Goal: Information Seeking & Learning: Learn about a topic

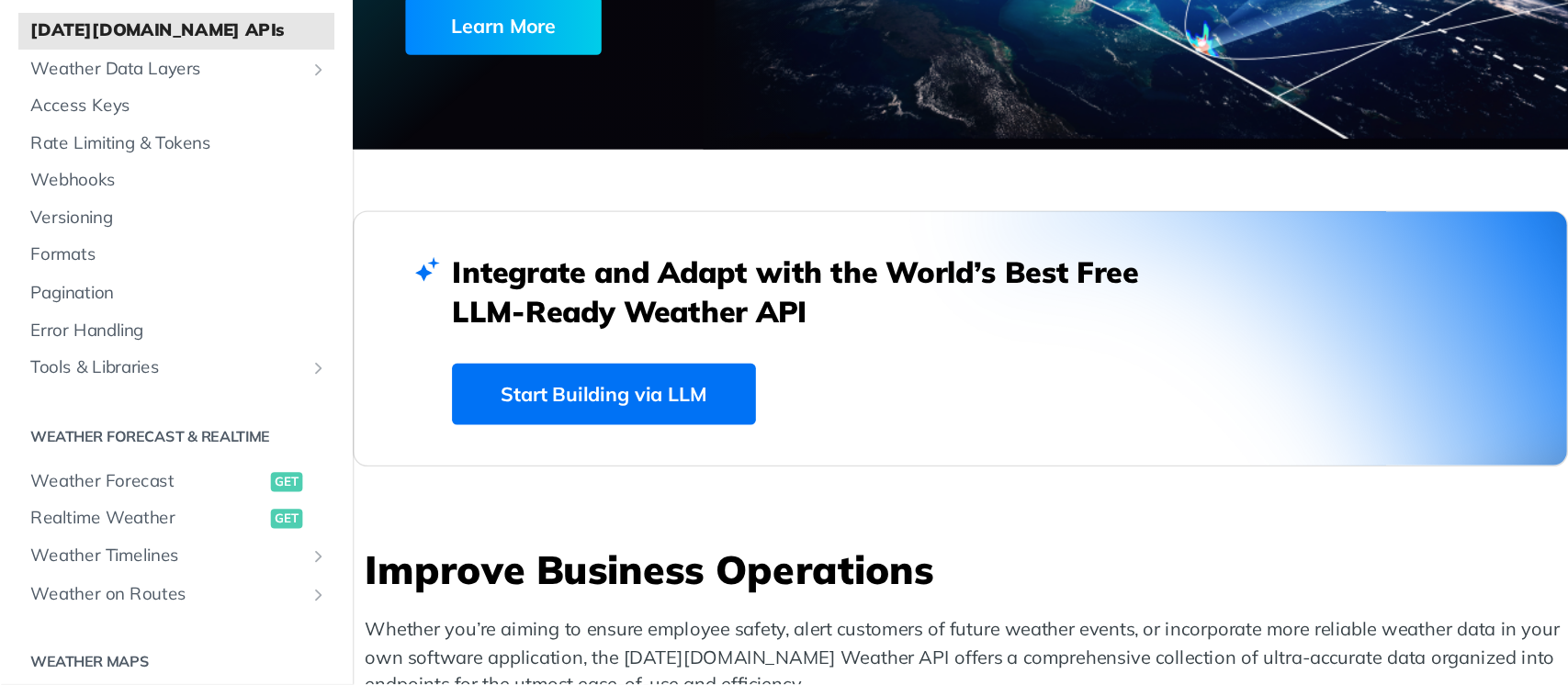
scroll to position [253, 0]
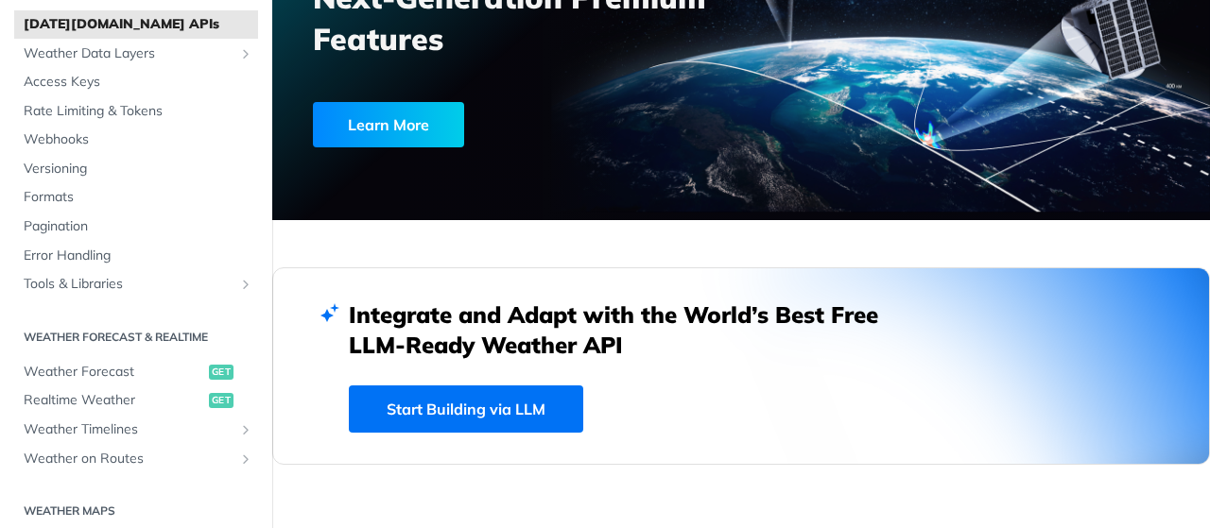
click at [530, 417] on link "Start Building via LLM" at bounding box center [466, 409] width 234 height 47
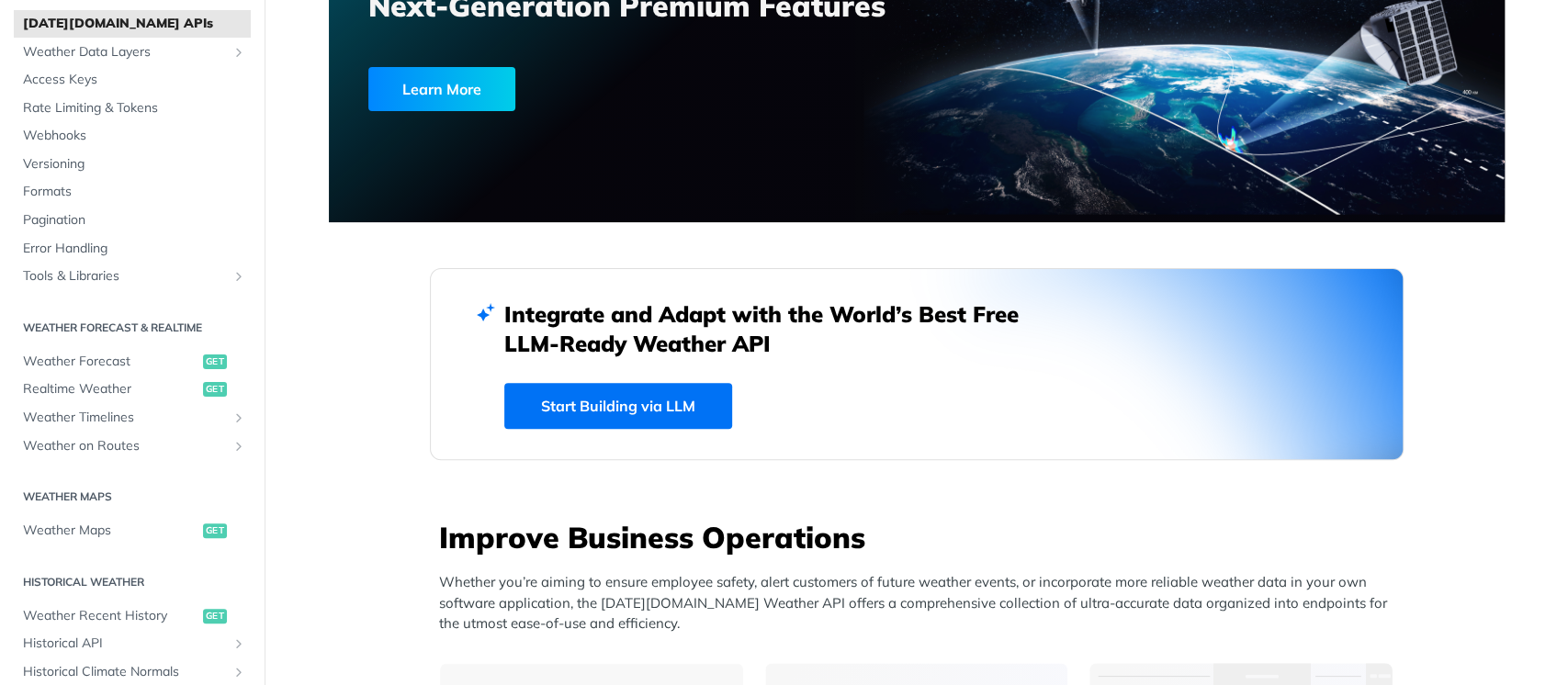
scroll to position [0, 0]
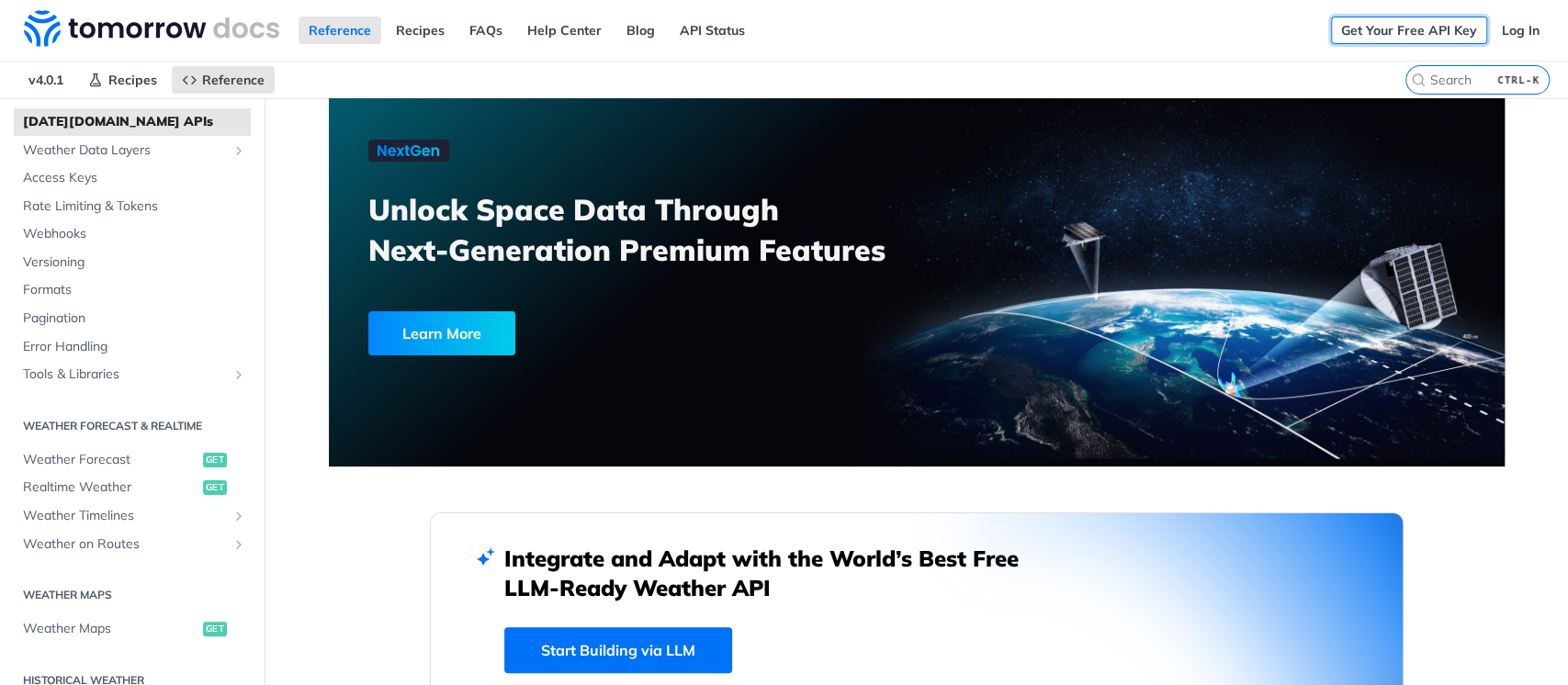
click at [1175, 26] on link "Get Your Free API Key" at bounding box center [1409, 30] width 157 height 27
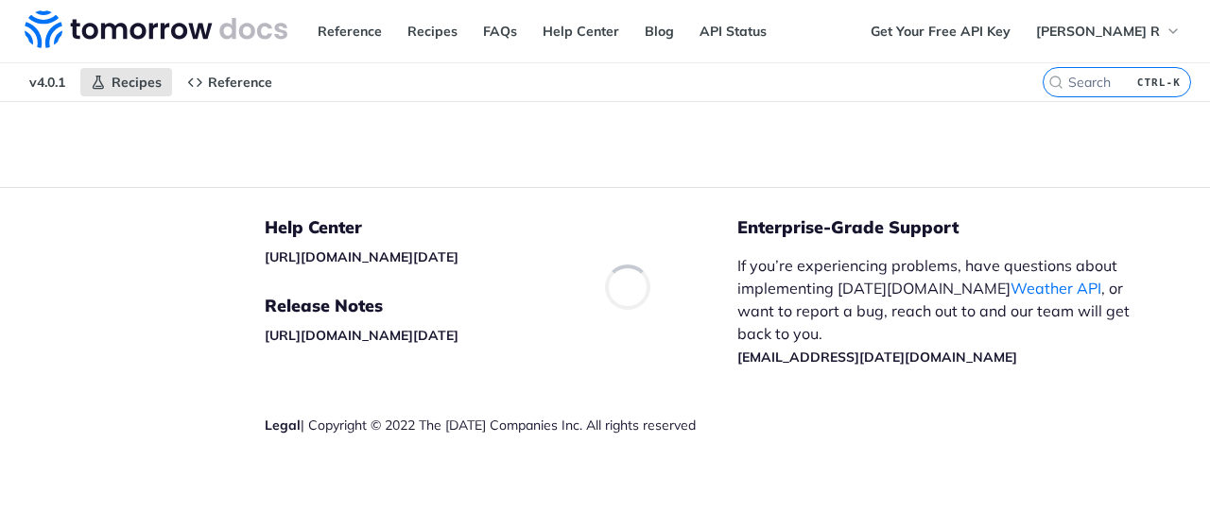
click at [1138, 186] on div "Recipes" at bounding box center [605, 144] width 1210 height 86
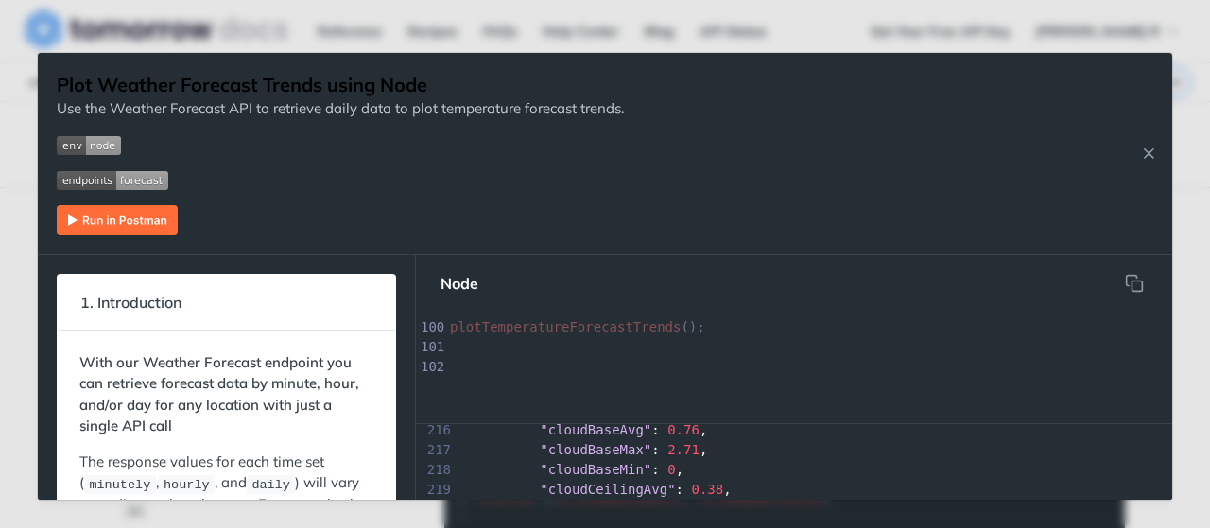
scroll to position [3791, 0]
click at [1209, 122] on div "Jump to Content Reference Recipes FAQs Help Center Blog API Status Recipes Refe…" at bounding box center [605, 264] width 1210 height 528
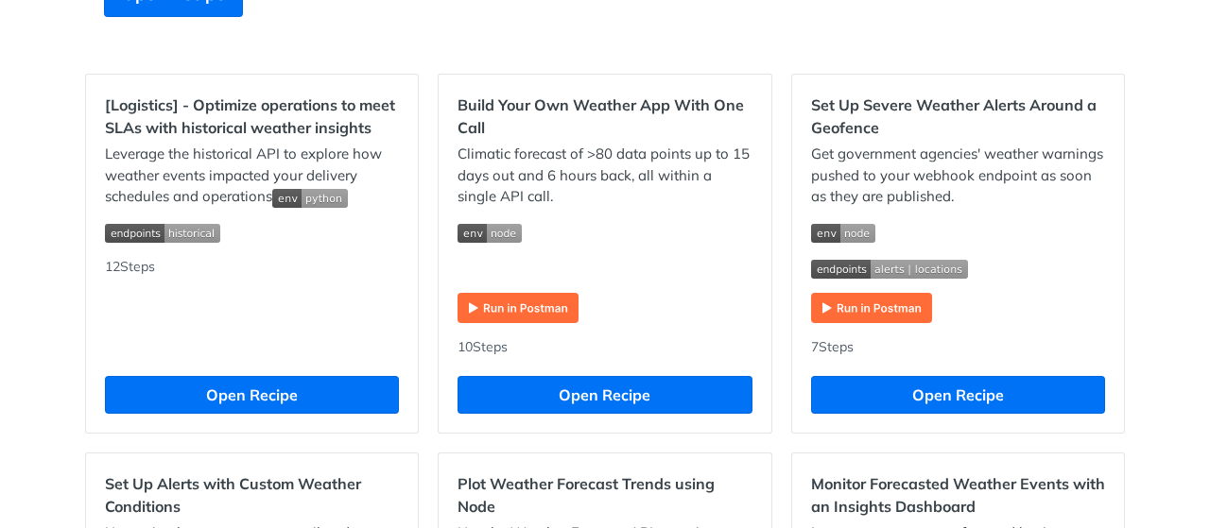
scroll to position [567, 0]
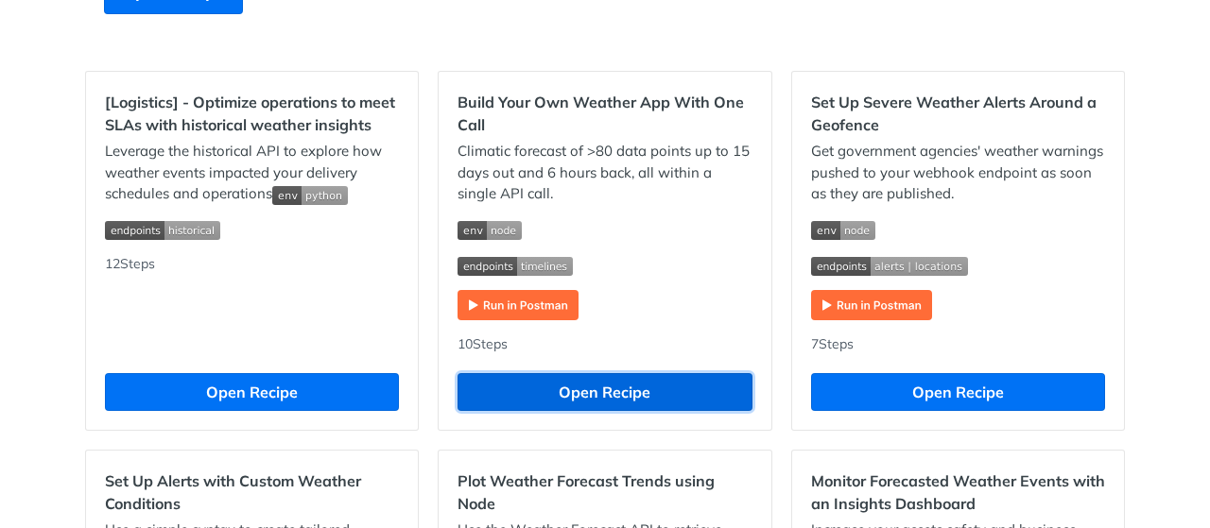
click at [684, 404] on button "Open Recipe" at bounding box center [604, 392] width 294 height 38
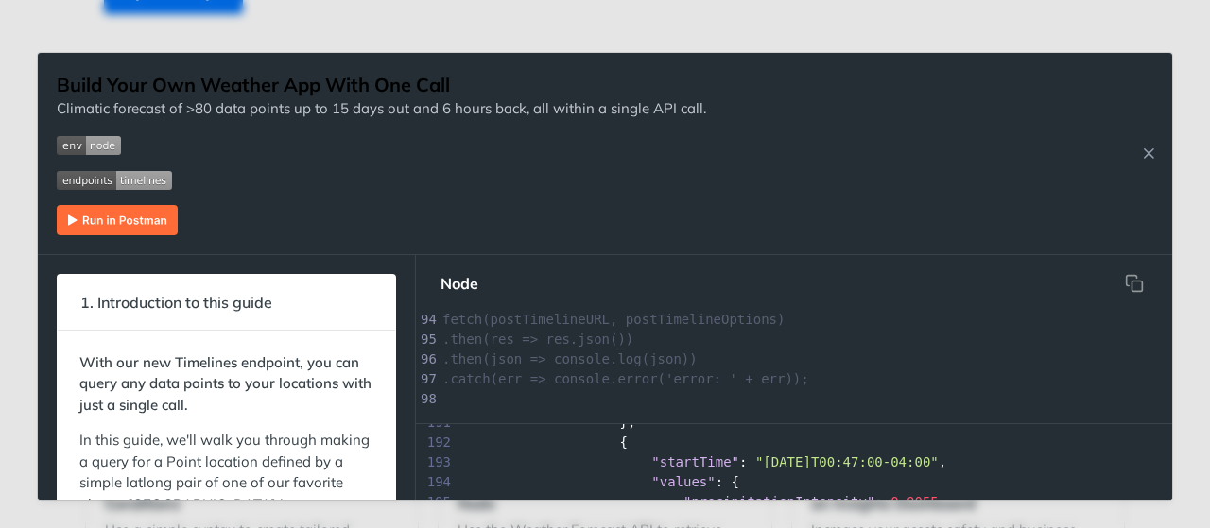
scroll to position [1743, 0]
drag, startPoint x: 1209, startPoint y: 258, endPoint x: 1209, endPoint y: 314, distance: 55.8
click at [1209, 314] on div "Jump to Content Reference Recipes FAQs Help Center Blog API Status Recipes Refe…" at bounding box center [605, 264] width 1210 height 528
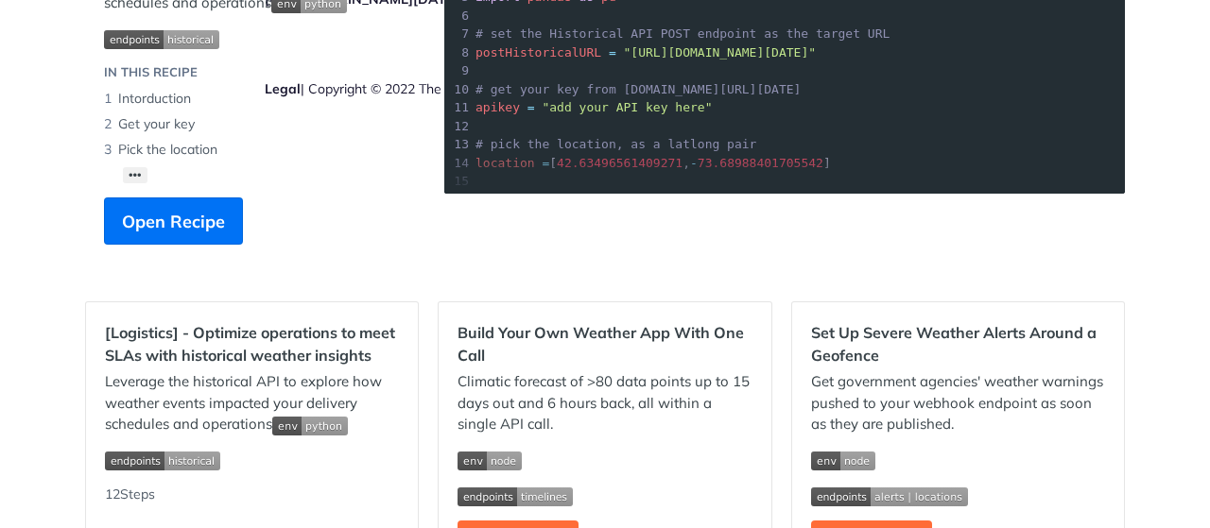
scroll to position [378, 0]
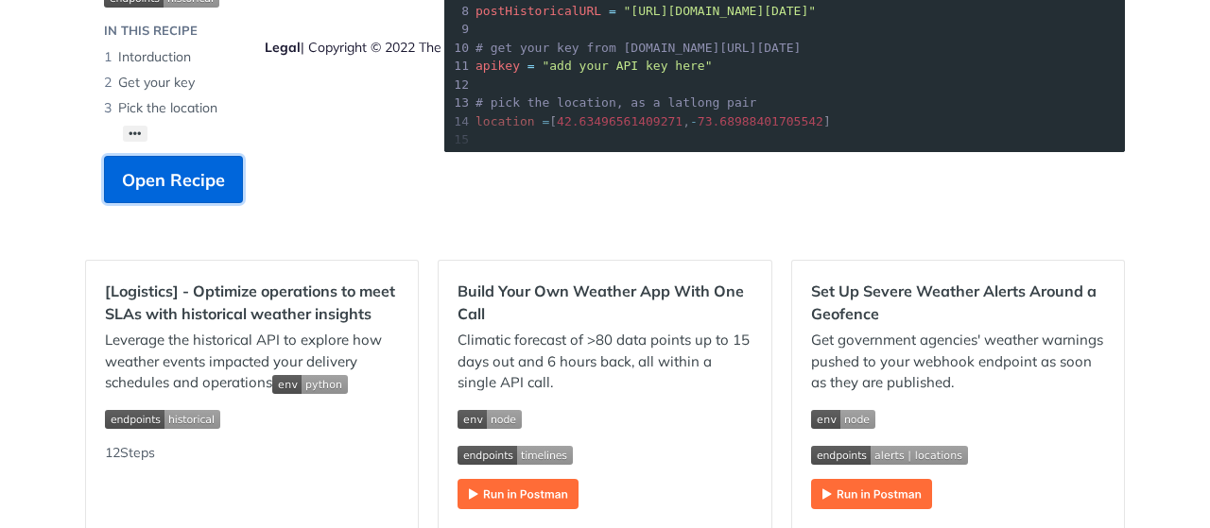
click at [219, 193] on button "Open Recipe" at bounding box center [173, 179] width 139 height 47
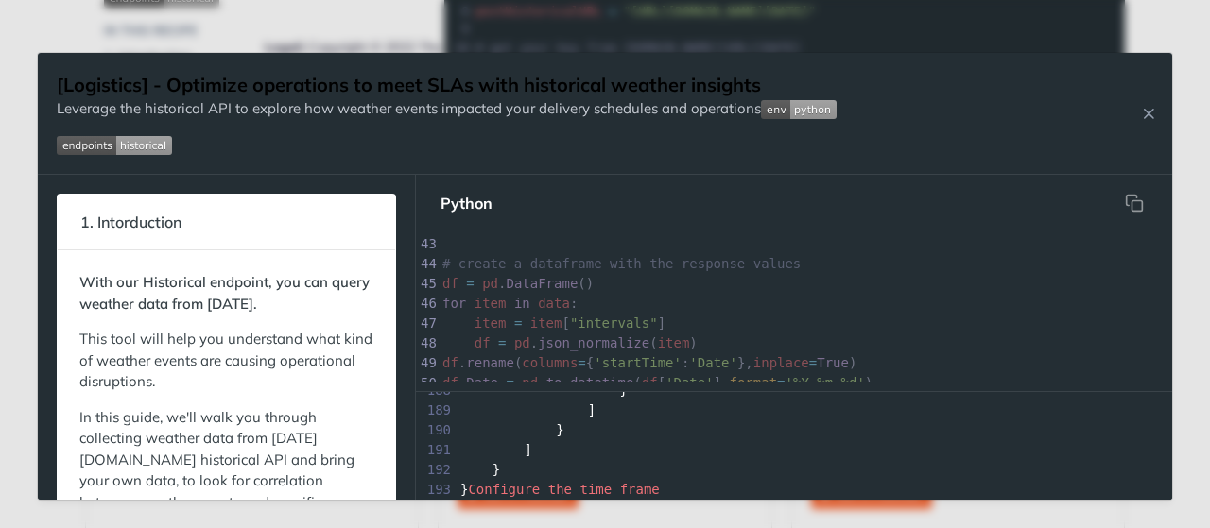
scroll to position [661, 0]
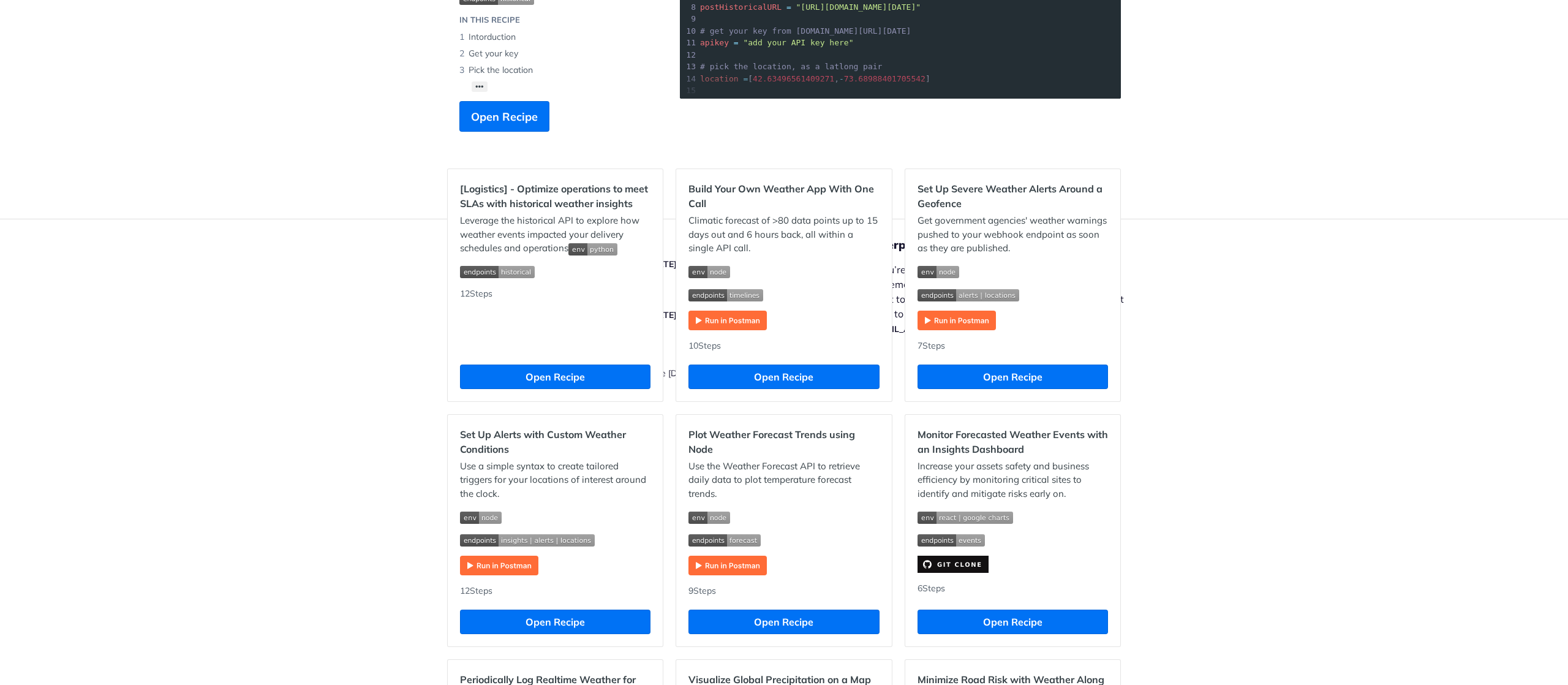
drag, startPoint x: 1551, startPoint y: 262, endPoint x: 1551, endPoint y: 302, distance: 40.0
click at [784, 302] on div "Jump to Content Reference Recipes FAQs Help Center Blog API Status Recipes Refe…" at bounding box center [784, 342] width 1568 height 685
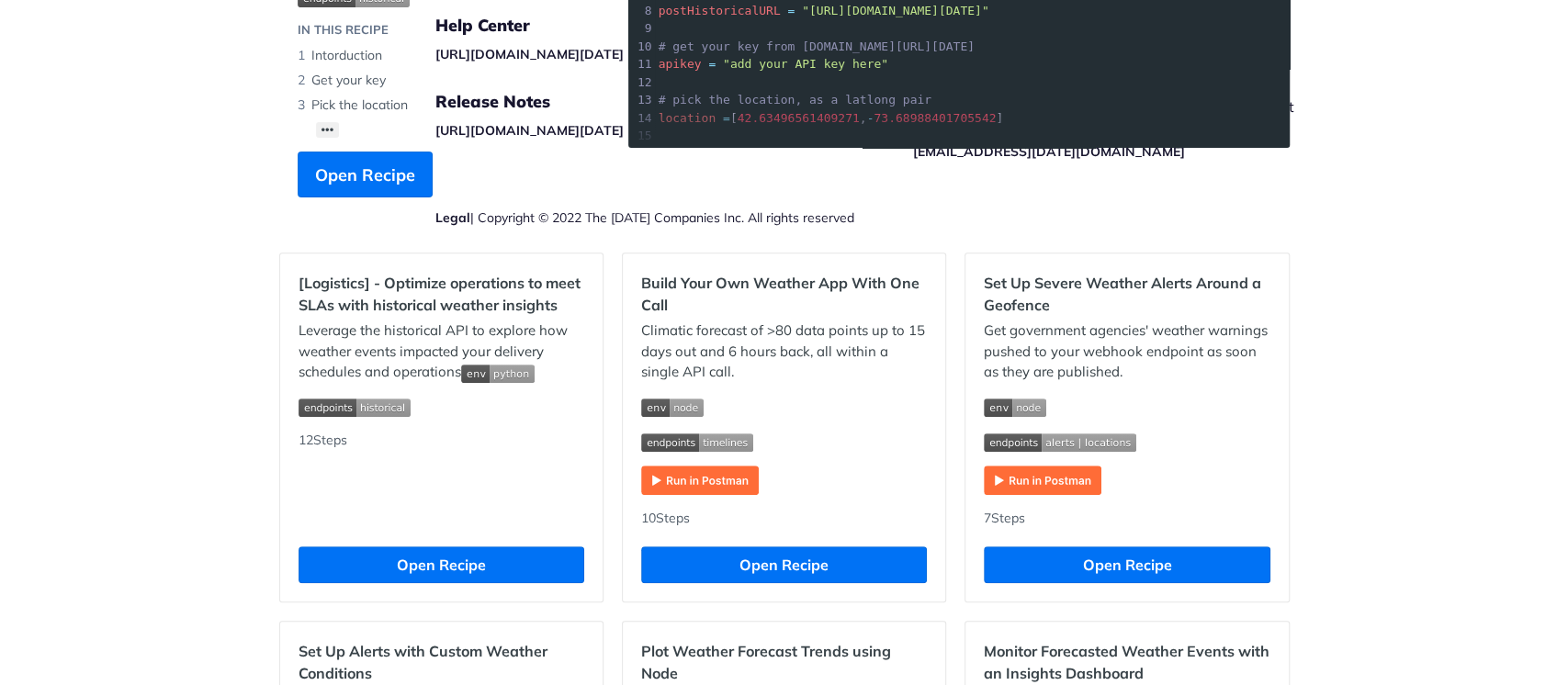
scroll to position [490, 0]
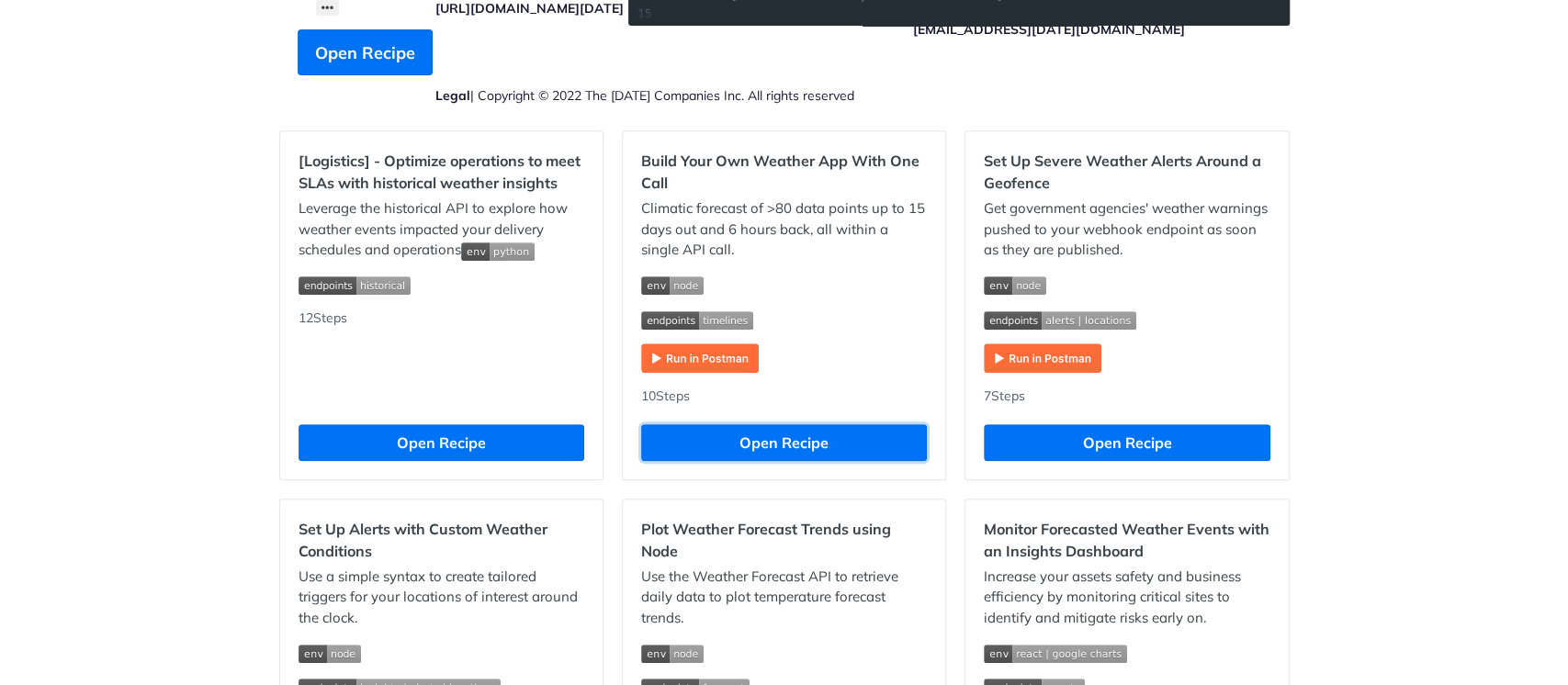
click at [860, 446] on button "Open Recipe" at bounding box center [784, 443] width 286 height 37
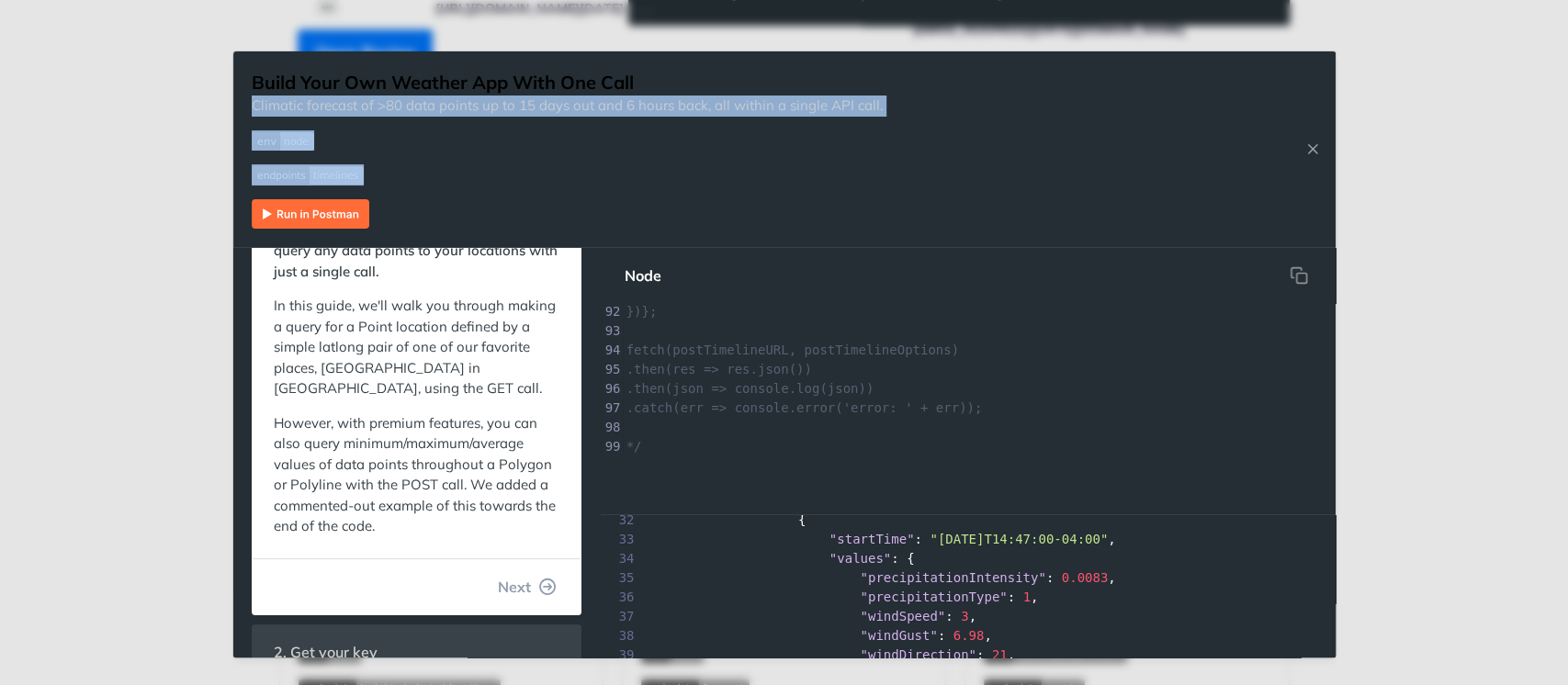
scroll to position [1761, 0]
drag, startPoint x: 860, startPoint y: 154, endPoint x: 902, endPoint y: 1, distance: 158.7
click at [902, 1] on div "Build Your Own Weather App With One Call Climatic forecast of >80 data points u…" at bounding box center [784, 342] width 1568 height 685
click at [1175, 242] on div "Jump to Content Reference Recipes FAQs Help Center Blog API Status Recipes Refe…" at bounding box center [784, 342] width 1568 height 685
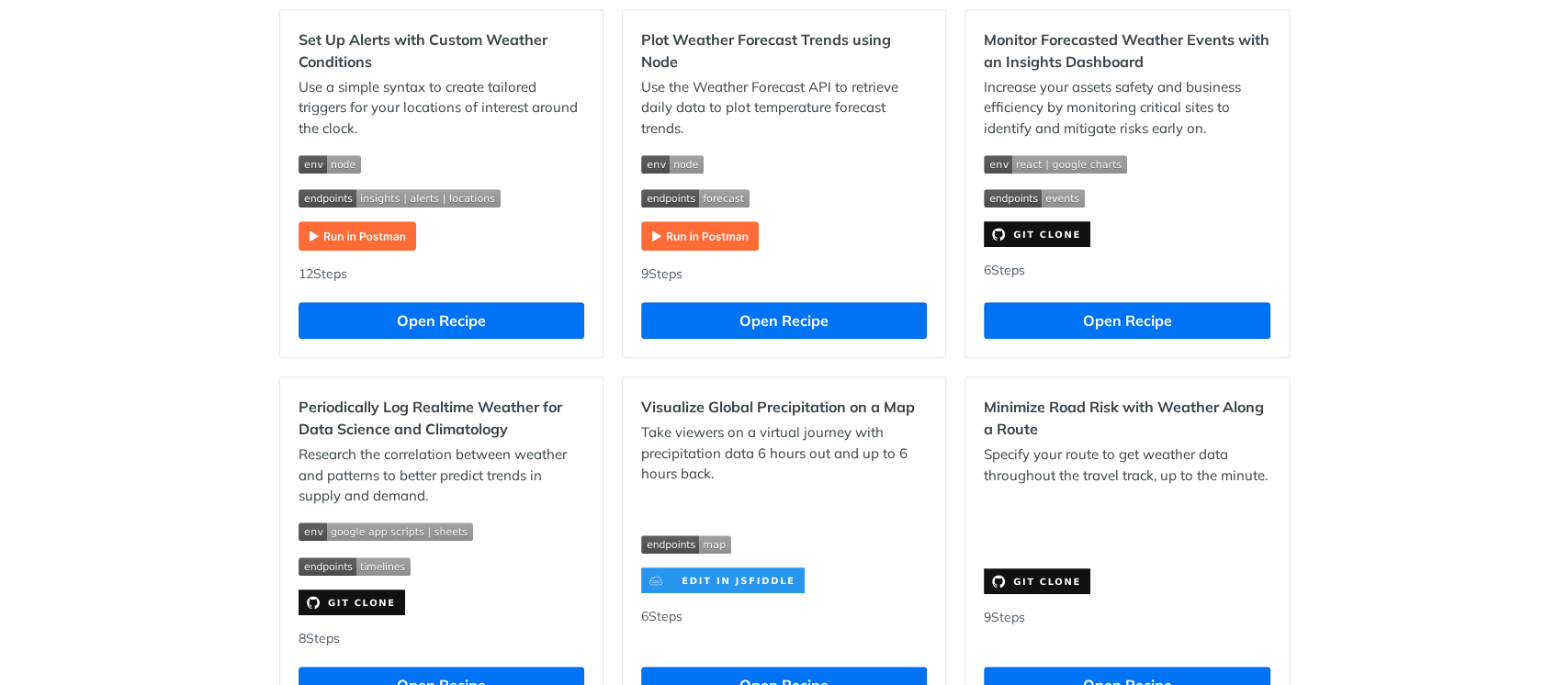
scroll to position [857, 0]
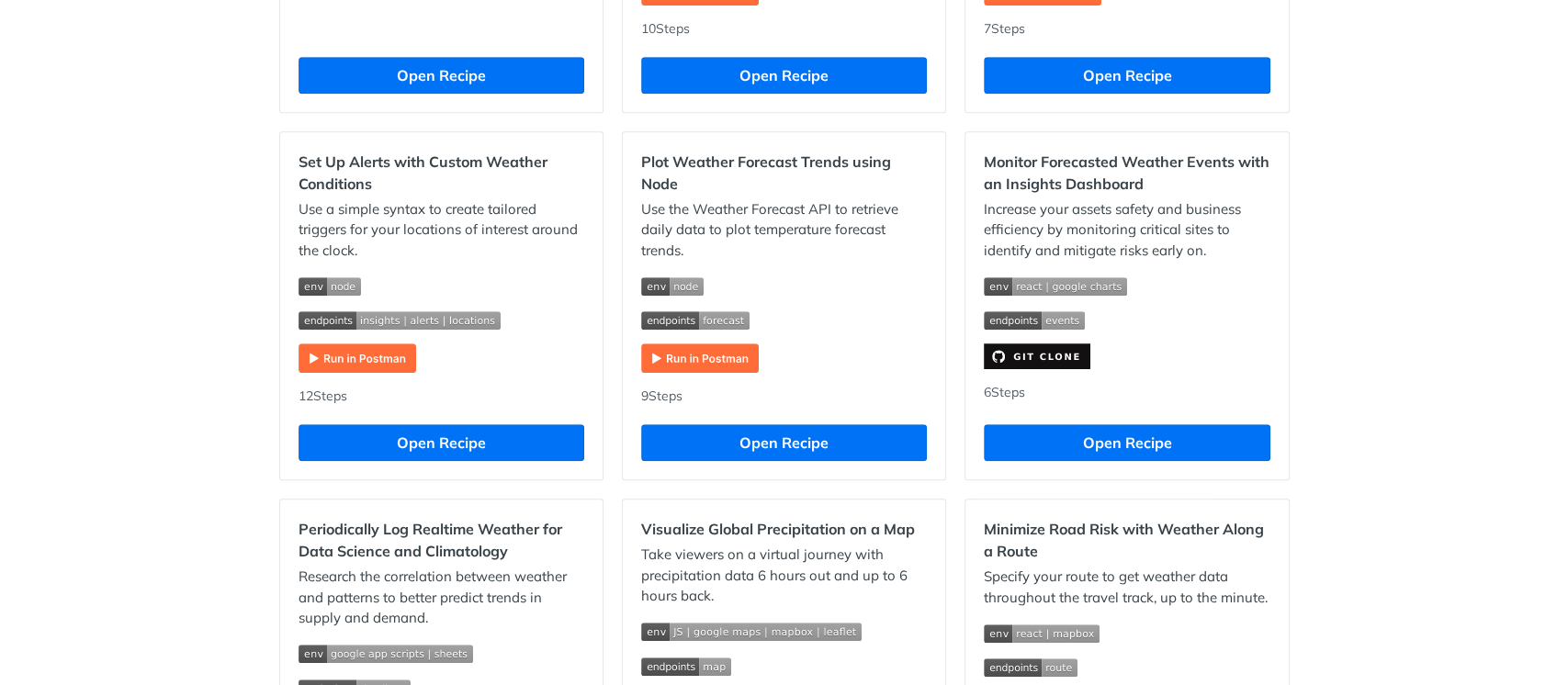
click at [1035, 362] on img "Expand image" at bounding box center [1037, 356] width 107 height 25
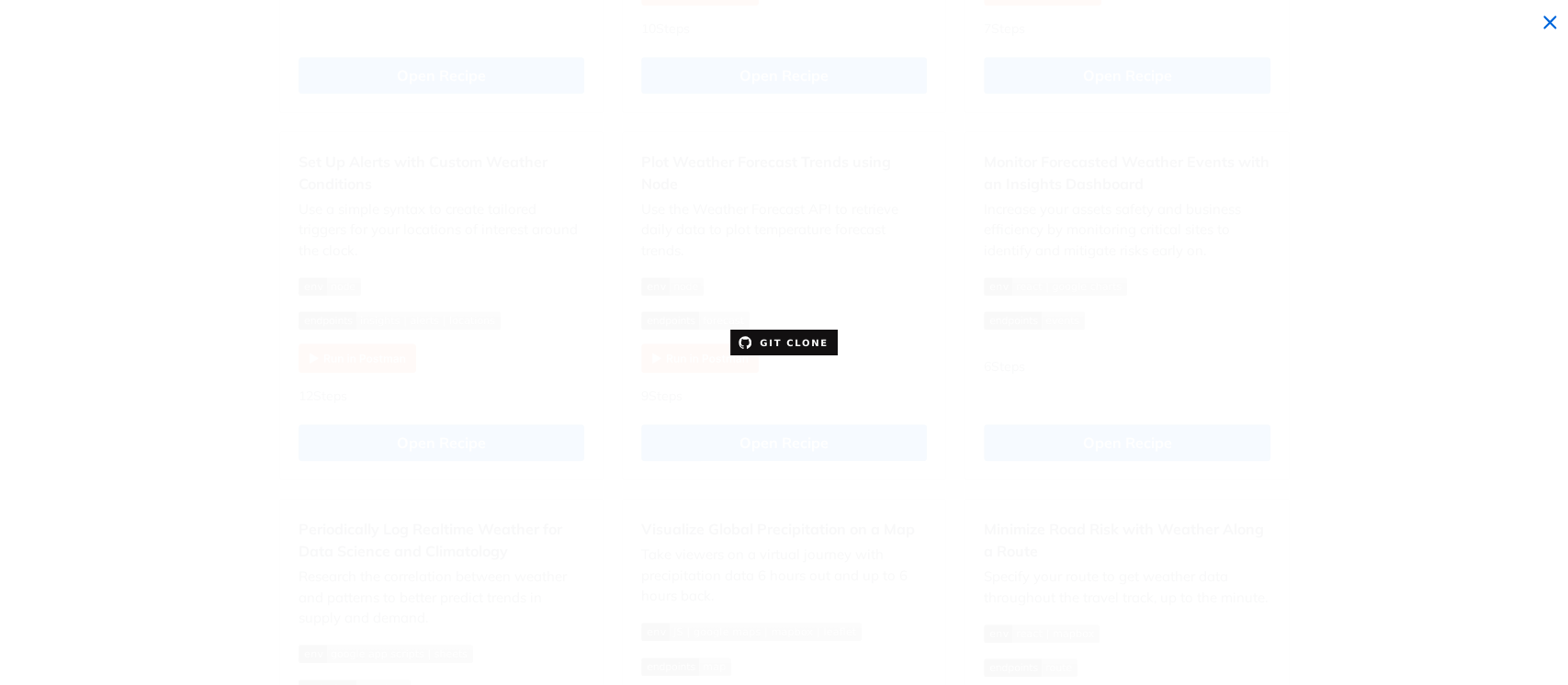
click at [809, 329] on img "Collapse image" at bounding box center [784, 342] width 107 height 25
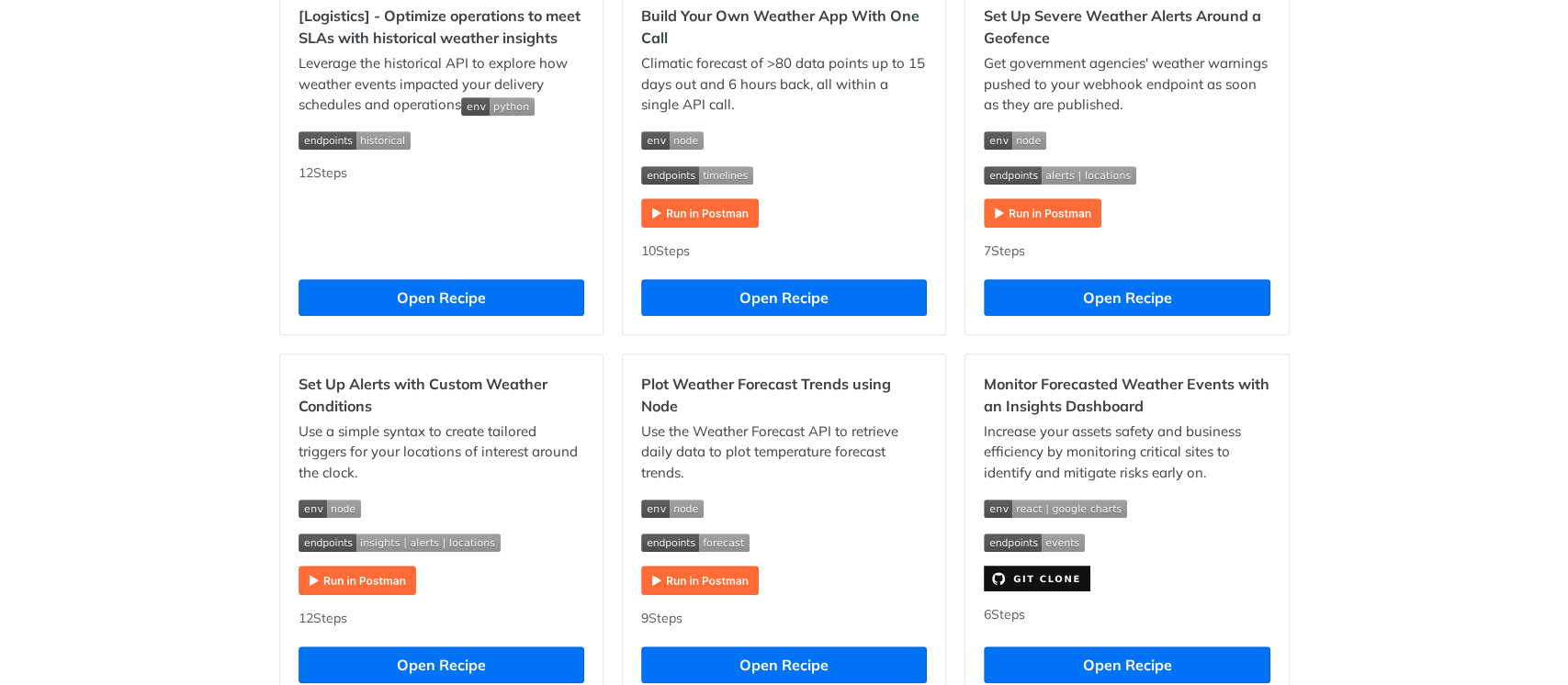
scroll to position [528, 0]
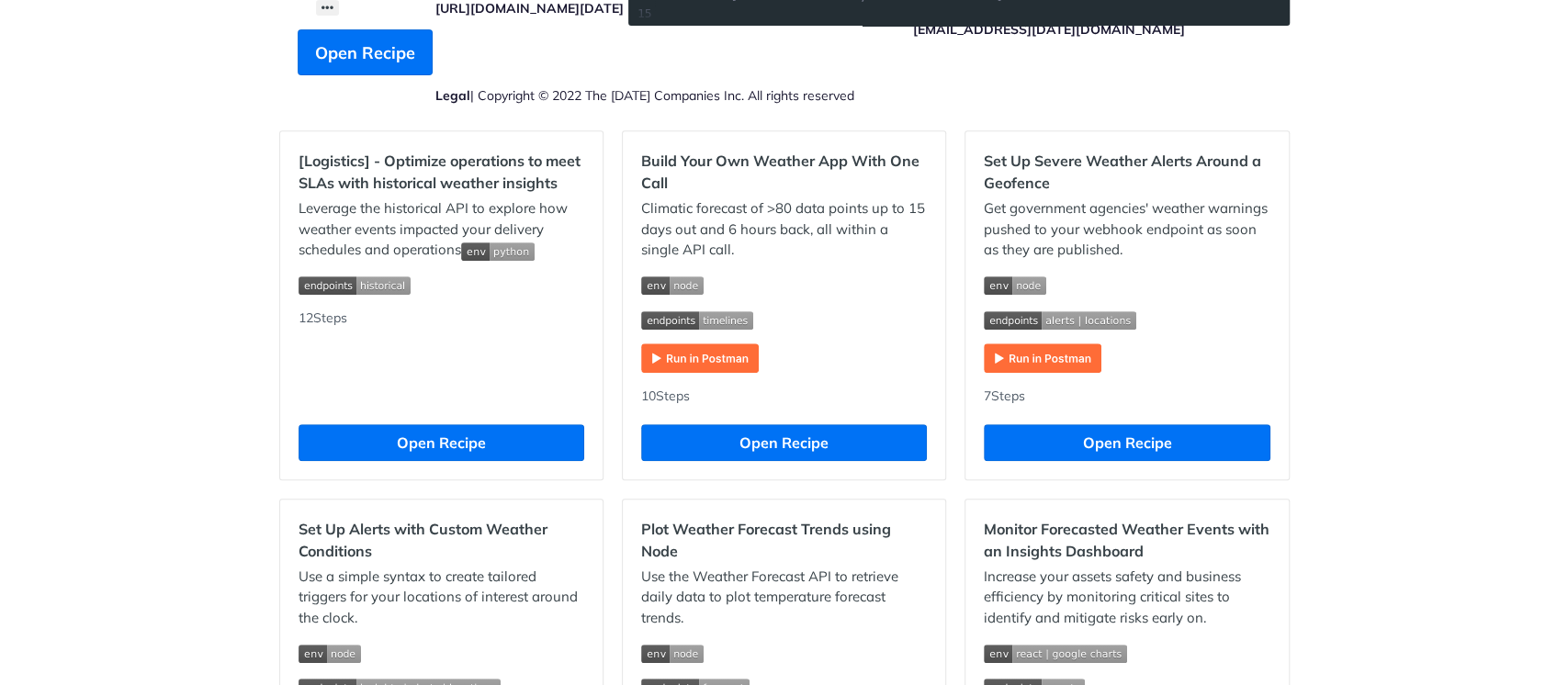
scroll to position [611, 0]
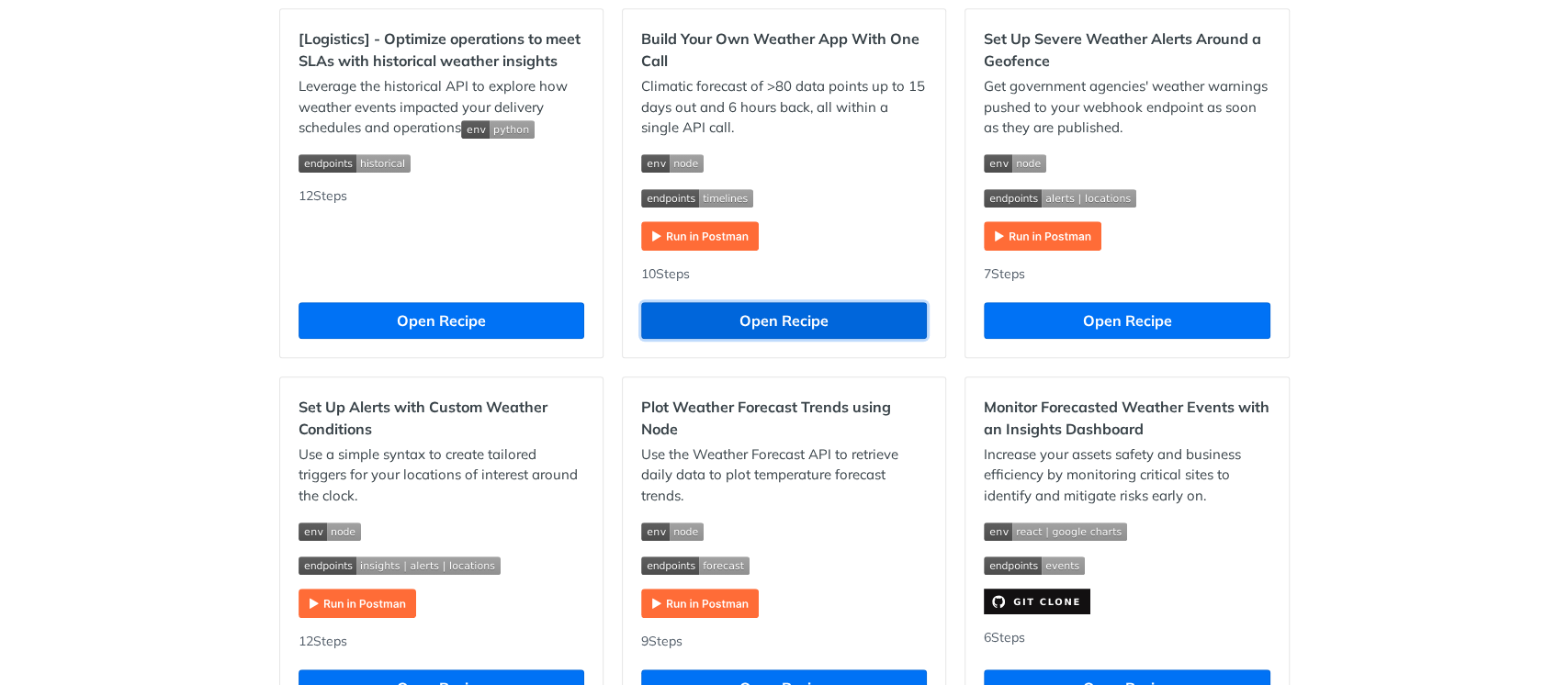
click at [799, 311] on button "Open Recipe" at bounding box center [784, 321] width 286 height 37
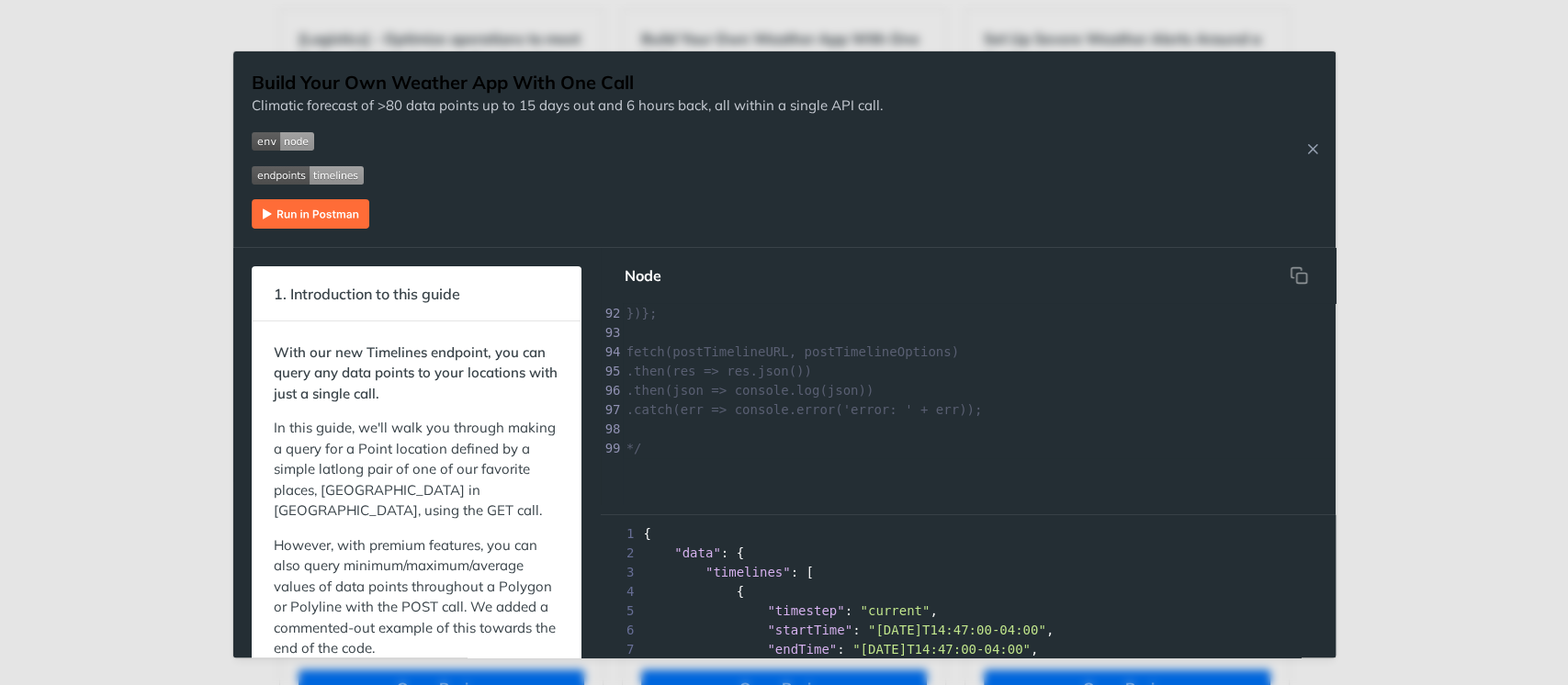
scroll to position [1777, 0]
click at [326, 220] on img "Expand image" at bounding box center [310, 214] width 118 height 29
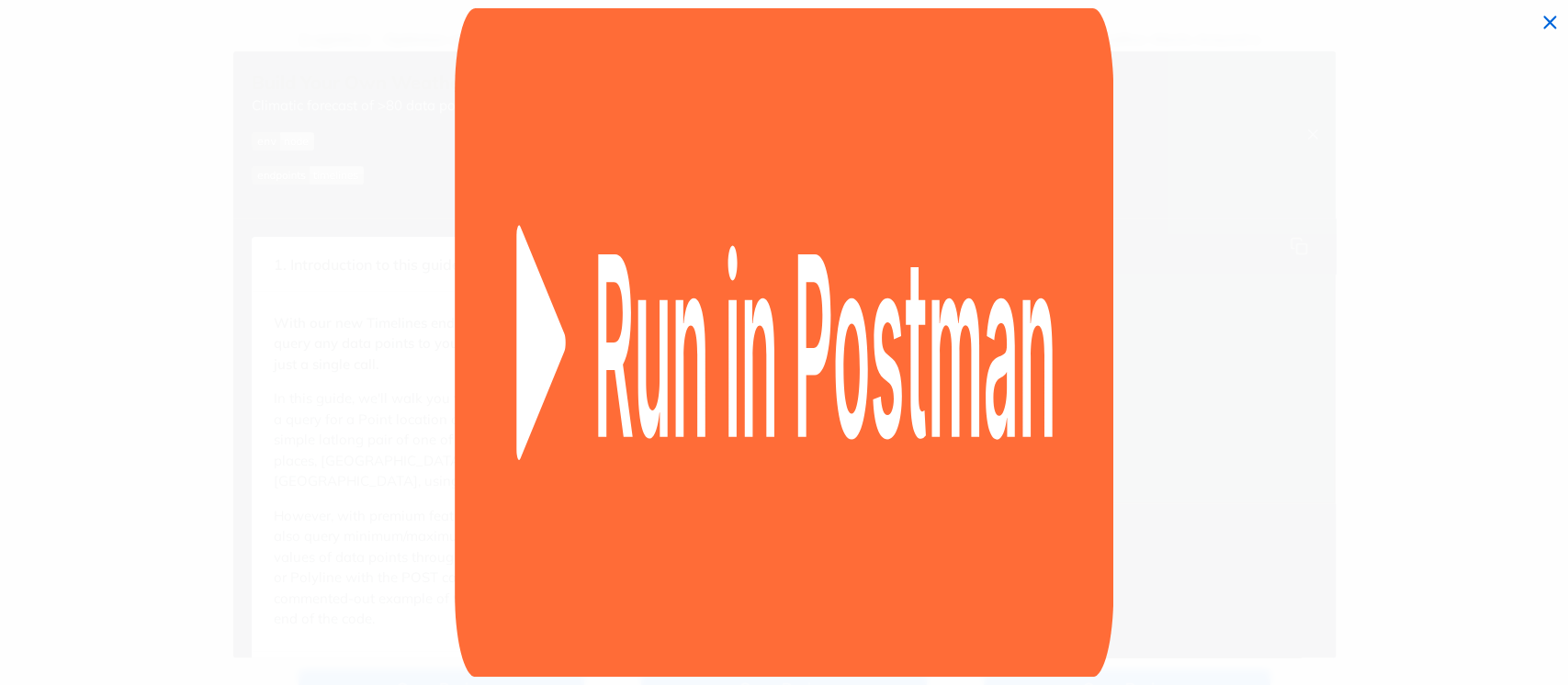
click at [903, 385] on img "Collapse image" at bounding box center [784, 342] width 659 height 668
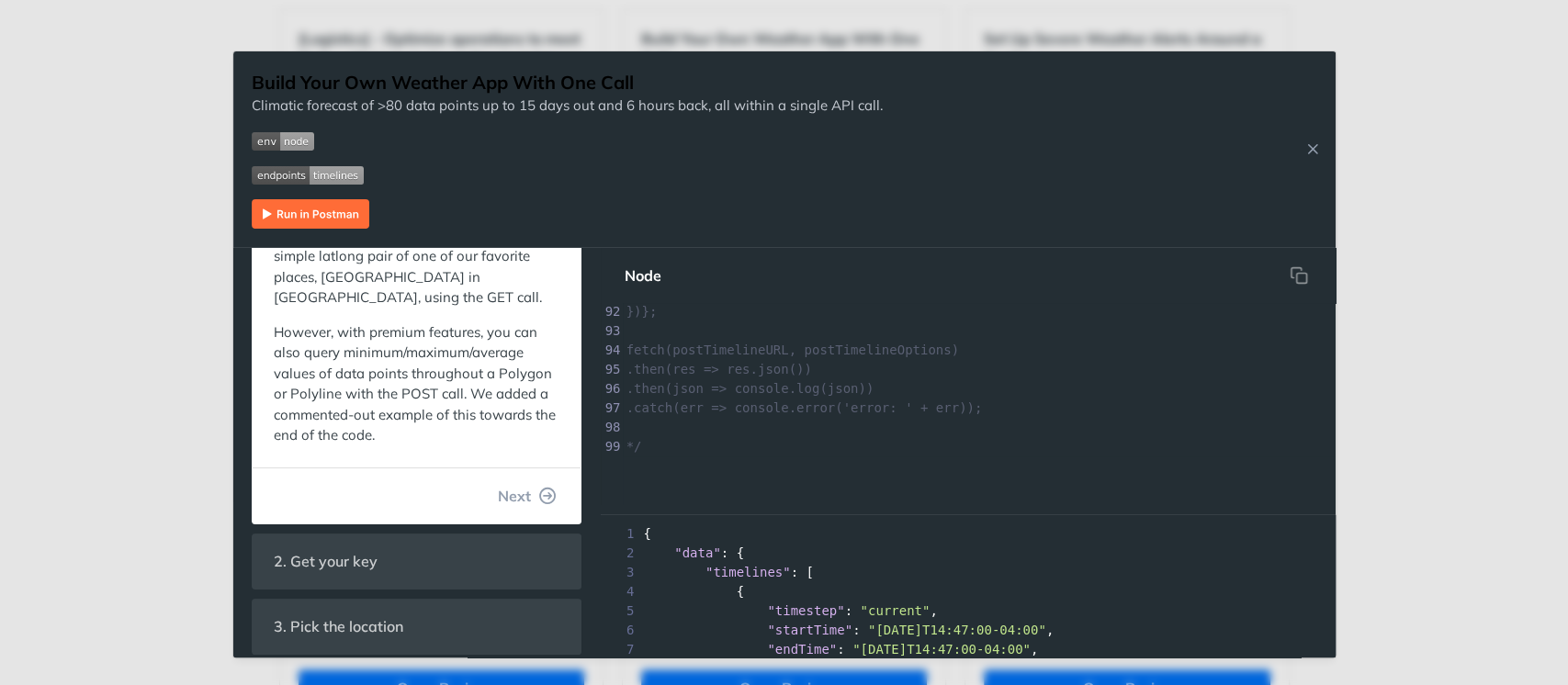
scroll to position [7, 0]
